Goal: Task Accomplishment & Management: Complete application form

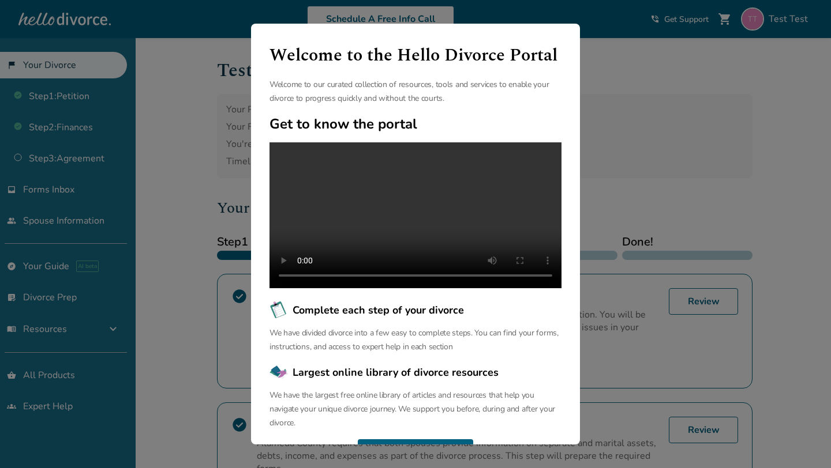
click at [203, 147] on div "Welcome to the Hello Divorce Portal Welcome to our curated collection of resour…" at bounding box center [415, 234] width 831 height 468
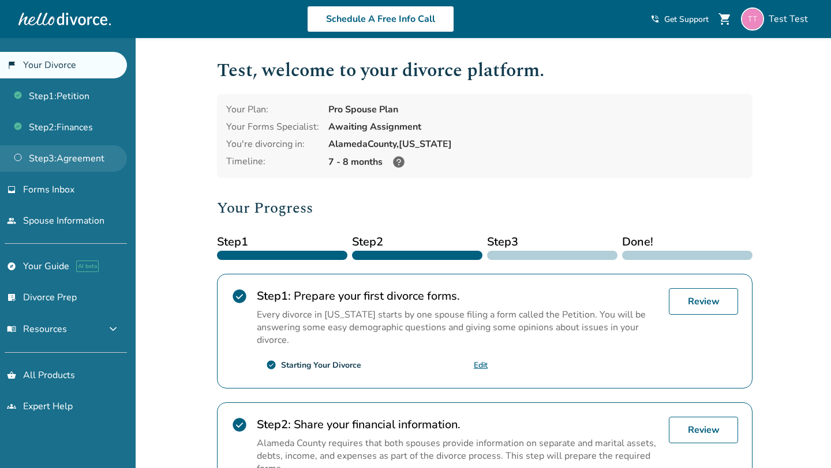
click at [66, 153] on link "Step 3 : Agreement" at bounding box center [63, 158] width 127 height 27
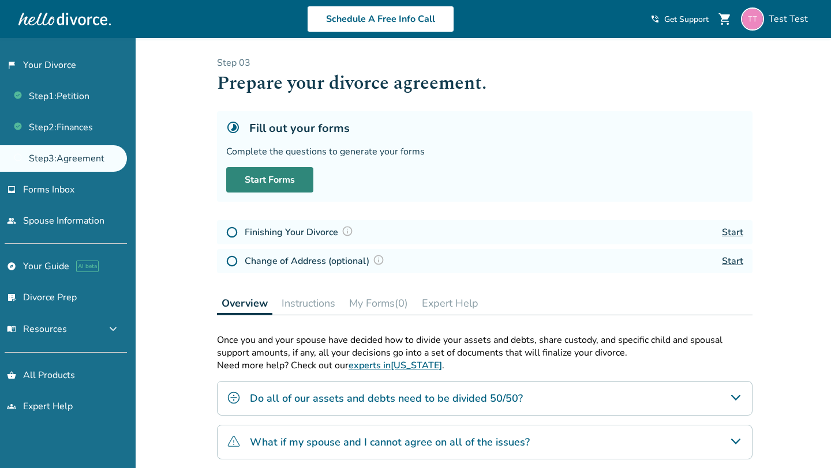
click at [293, 181] on link "Start Forms" at bounding box center [269, 179] width 87 height 25
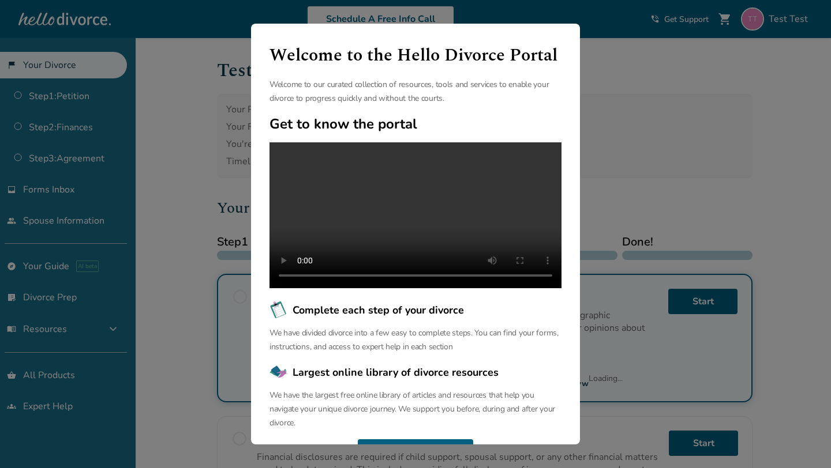
click at [190, 144] on div "Welcome to the Hello Divorce Portal Welcome to our curated collection of resour…" at bounding box center [415, 234] width 831 height 468
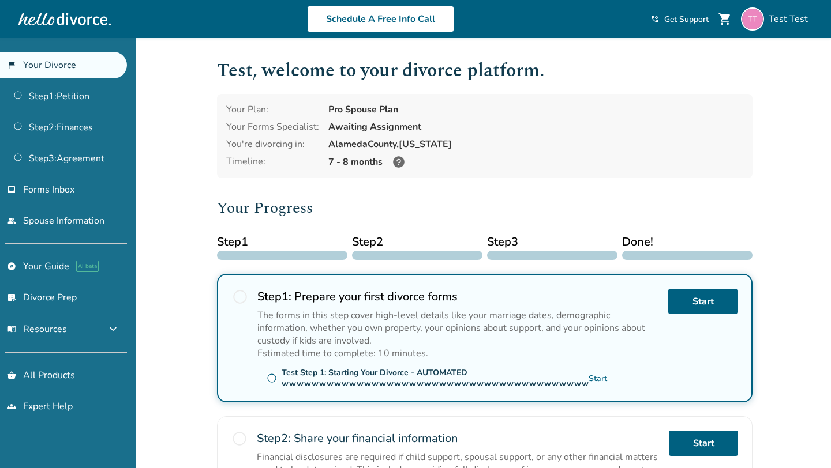
click at [93, 67] on link "flag_2 Your Divorce" at bounding box center [63, 65] width 127 height 27
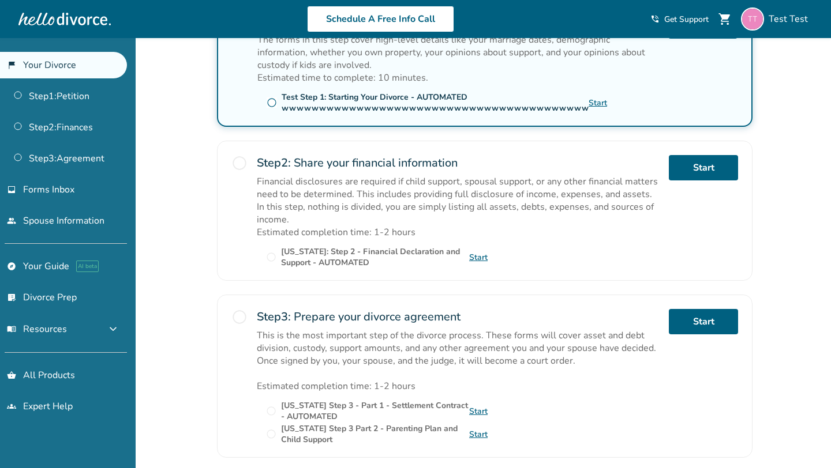
scroll to position [276, 0]
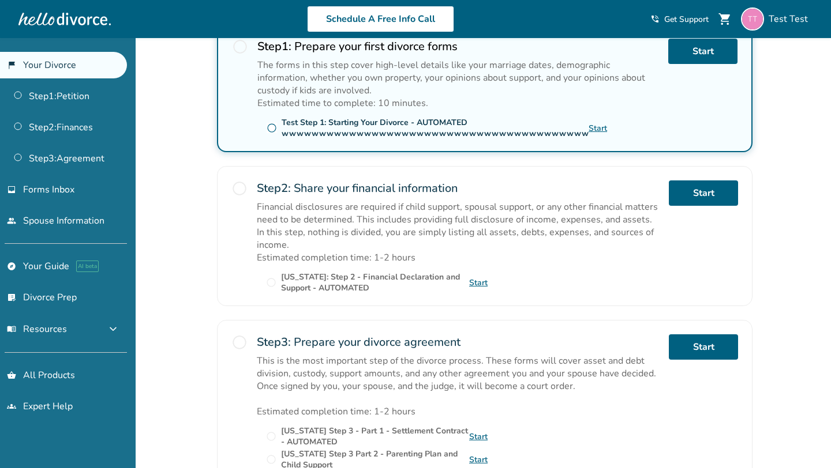
scroll to position [257, 0]
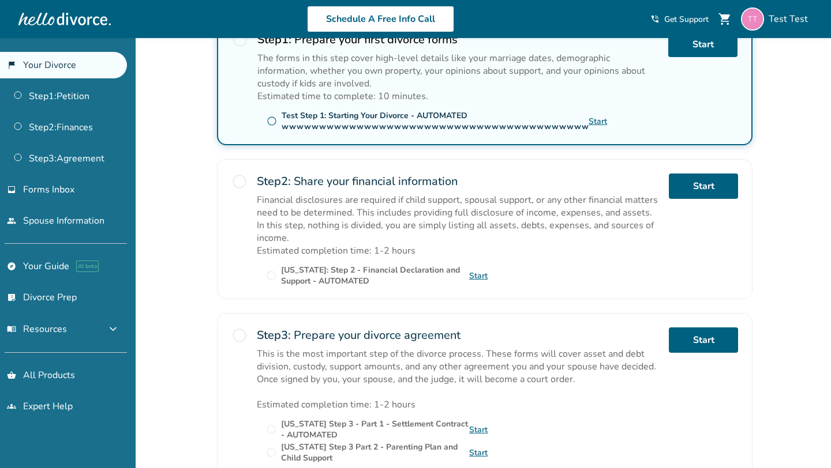
click at [480, 273] on link "Start" at bounding box center [478, 276] width 18 height 11
